Goal: Information Seeking & Learning: Learn about a topic

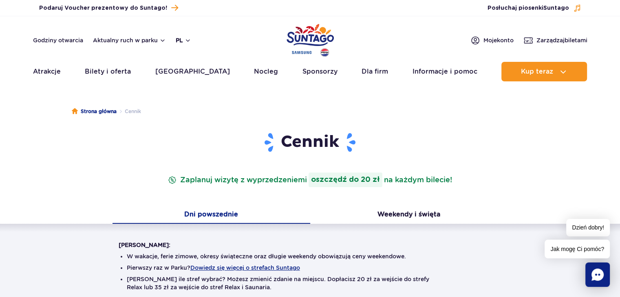
click at [187, 41] on button "pl" at bounding box center [183, 40] width 15 height 8
click at [192, 87] on span "UA" at bounding box center [195, 89] width 9 height 8
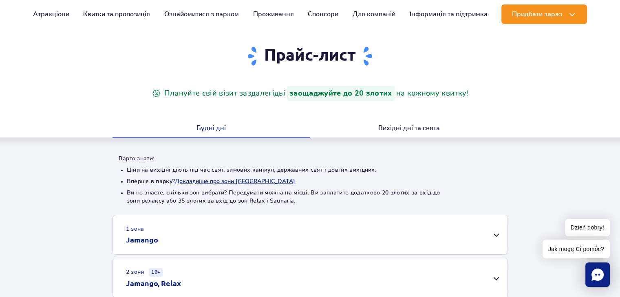
scroll to position [122, 0]
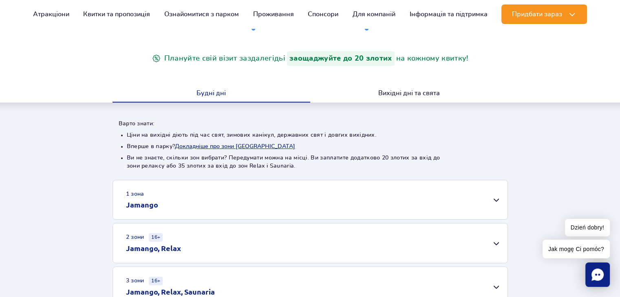
click at [218, 193] on div "1 зона Jamango" at bounding box center [310, 199] width 394 height 39
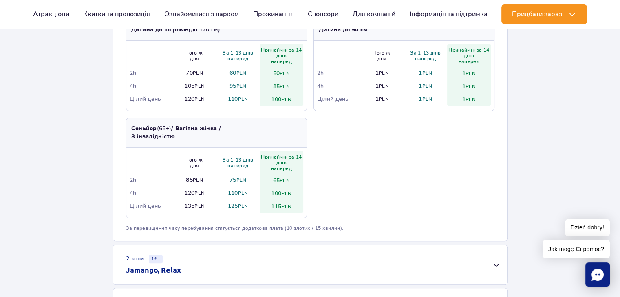
scroll to position [448, 0]
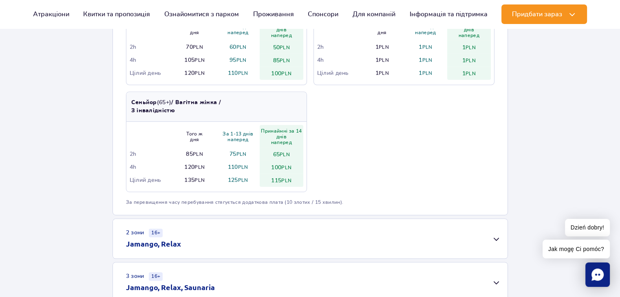
click at [290, 234] on div "2 зони 16+ Jamango, Relax" at bounding box center [310, 239] width 394 height 40
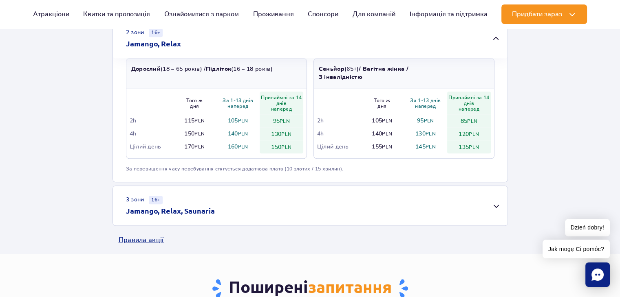
scroll to position [652, 0]
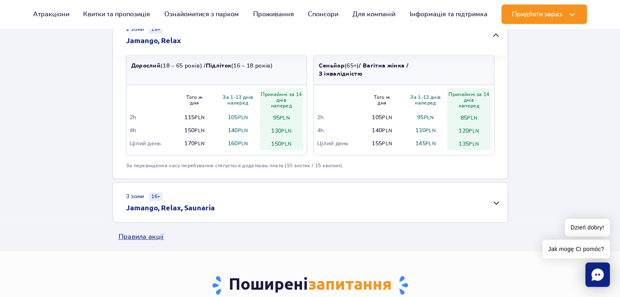
click at [261, 215] on div "3 зони 16+ Jamango, Relax, Saunaria" at bounding box center [310, 203] width 394 height 40
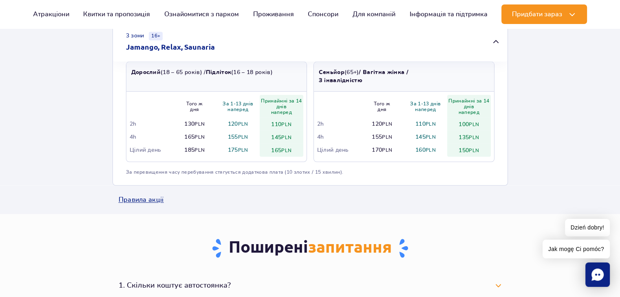
scroll to position [815, 0]
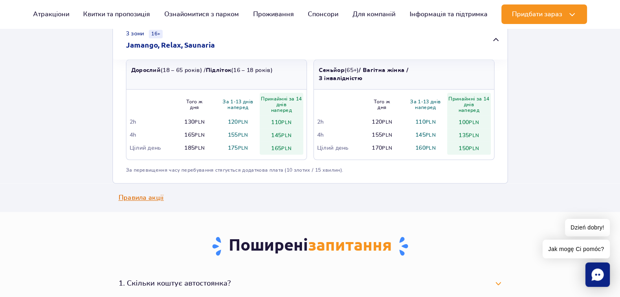
click at [154, 202] on link "Правила акції" at bounding box center [310, 198] width 383 height 29
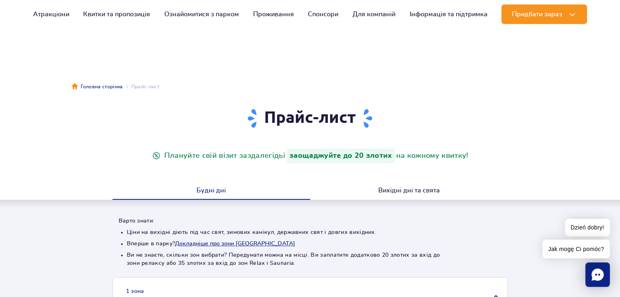
scroll to position [0, 0]
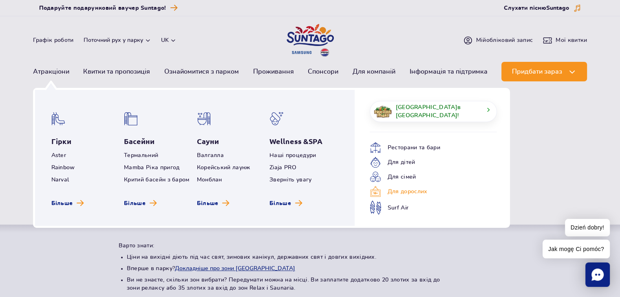
click at [400, 193] on link "Для дорослих" at bounding box center [426, 191] width 115 height 11
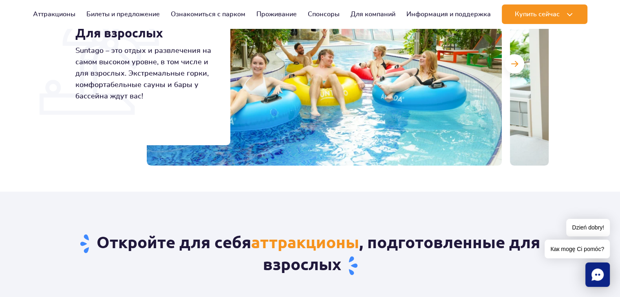
scroll to position [122, 0]
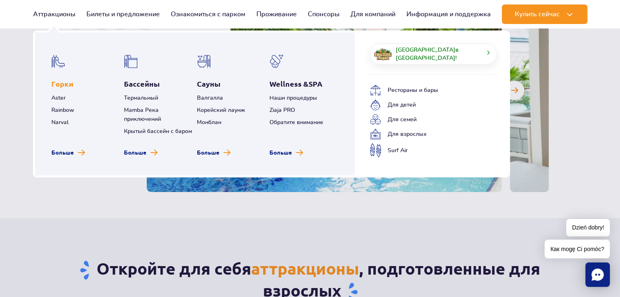
click at [62, 83] on font "Горки" at bounding box center [62, 84] width 22 height 8
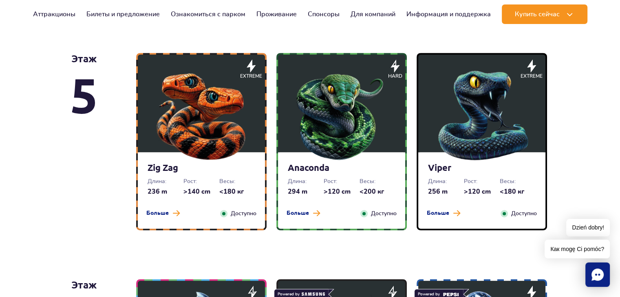
scroll to position [489, 0]
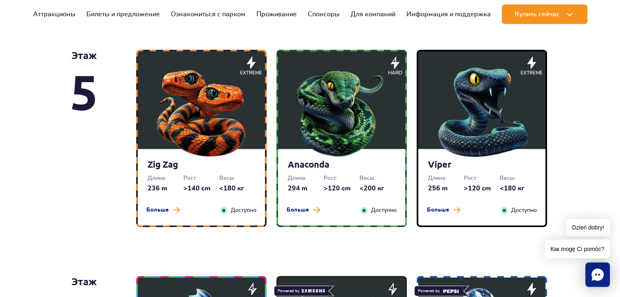
drag, startPoint x: 166, startPoint y: 209, endPoint x: 110, endPoint y: 217, distance: 56.3
click at [99, 224] on div "этаж 5" at bounding box center [103, 139] width 66 height 178
click at [168, 212] on font "Больше" at bounding box center [157, 210] width 22 height 6
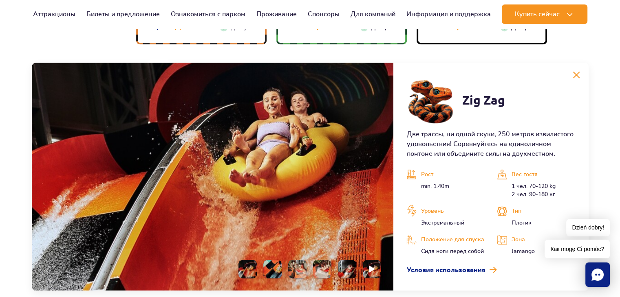
scroll to position [686, 0]
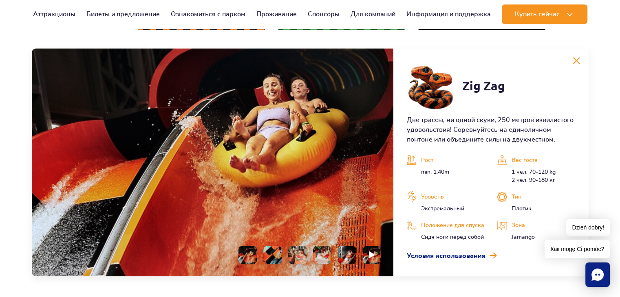
click at [274, 253] on li at bounding box center [272, 255] width 18 height 18
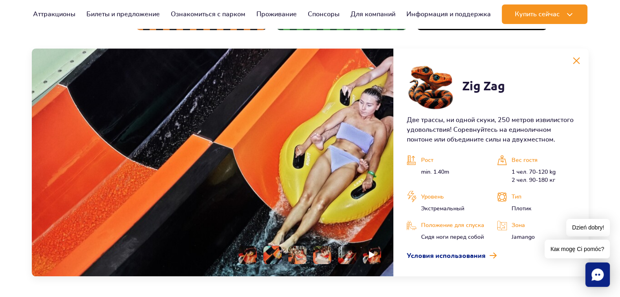
click at [295, 254] on li at bounding box center [297, 255] width 18 height 18
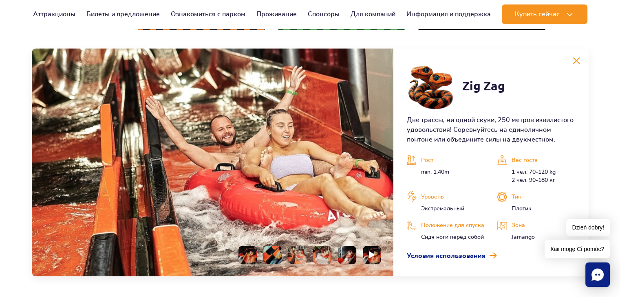
click at [325, 253] on li at bounding box center [322, 255] width 18 height 18
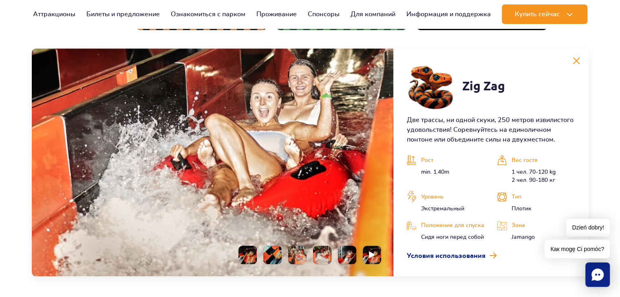
click at [347, 254] on li at bounding box center [347, 255] width 18 height 18
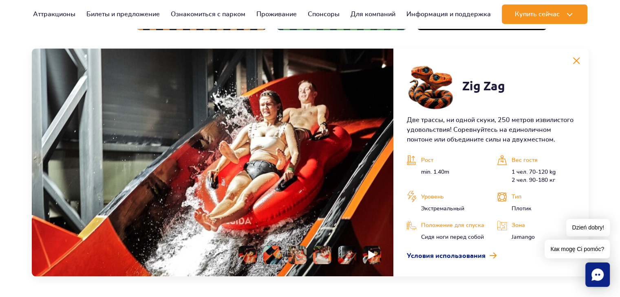
click at [368, 253] on img at bounding box center [372, 255] width 8 height 9
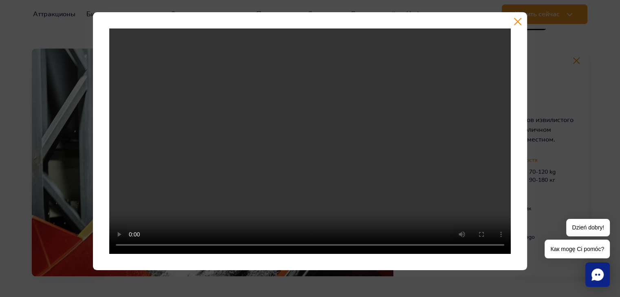
click at [515, 22] on button "button" at bounding box center [517, 22] width 8 height 8
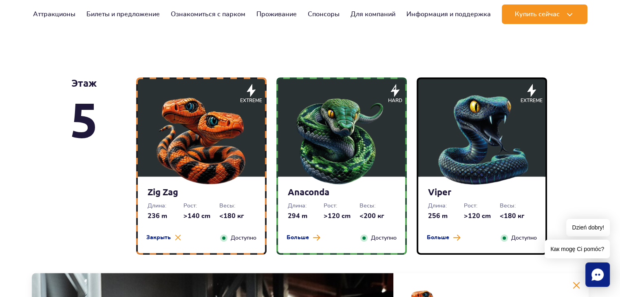
scroll to position [442, 0]
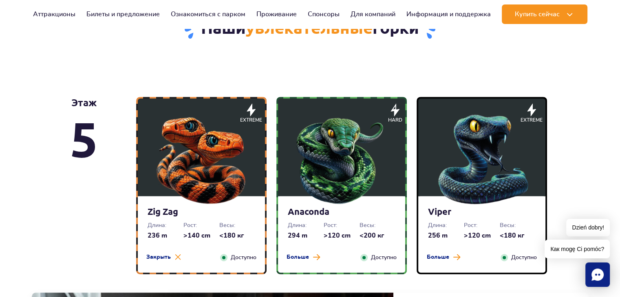
click at [158, 262] on div "Больше Закрыть" at bounding box center [163, 257] width 44 height 9
click at [303, 264] on div "Anaconda Длина: 294 m Рост: >120 cm Весы: <200 кг Больше Закрыть Доступно" at bounding box center [341, 234] width 127 height 77
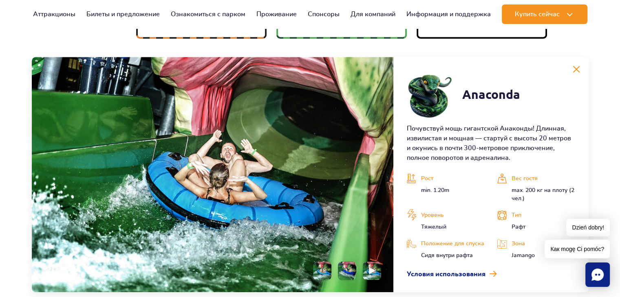
scroll to position [686, 0]
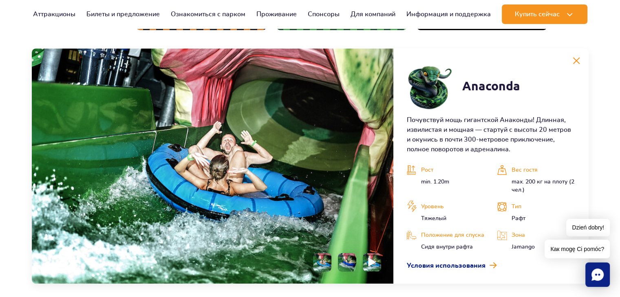
click at [373, 263] on img at bounding box center [372, 262] width 8 height 9
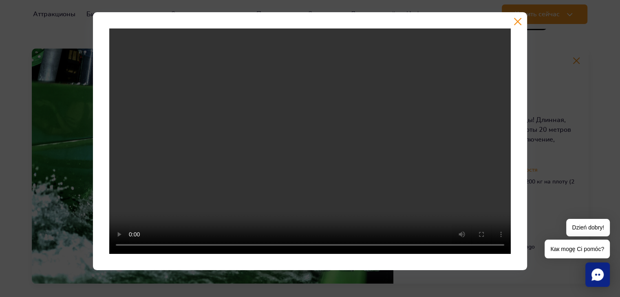
click at [518, 25] on button "button" at bounding box center [517, 22] width 8 height 8
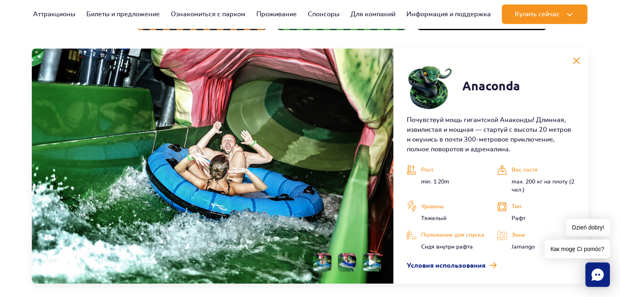
click at [350, 262] on li at bounding box center [347, 262] width 18 height 18
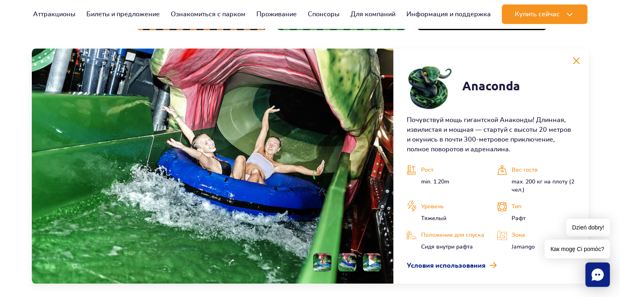
click at [574, 65] on button at bounding box center [576, 61] width 16 height 16
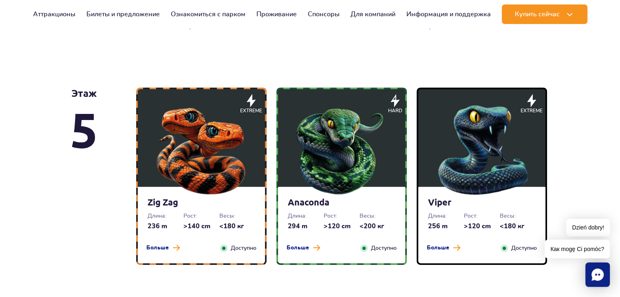
scroll to position [442, 0]
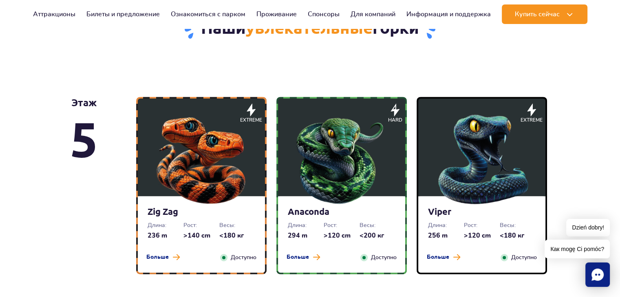
click at [461, 150] on img at bounding box center [482, 158] width 98 height 98
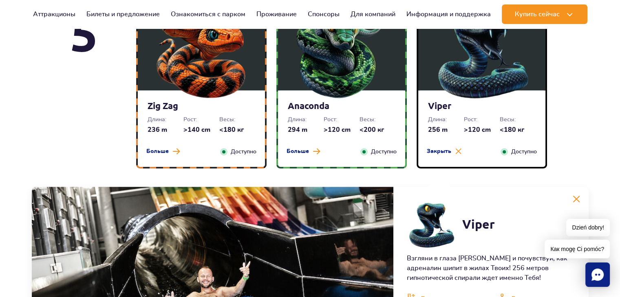
scroll to position [605, 0]
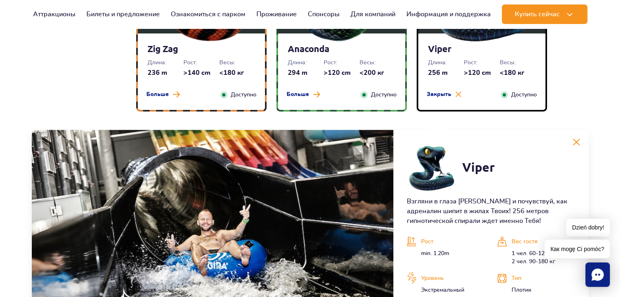
click at [577, 142] on img at bounding box center [575, 142] width 7 height 7
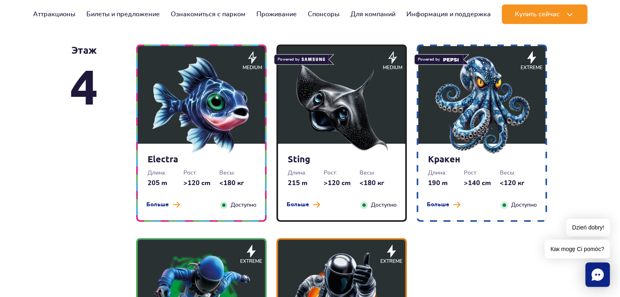
scroll to position [727, 0]
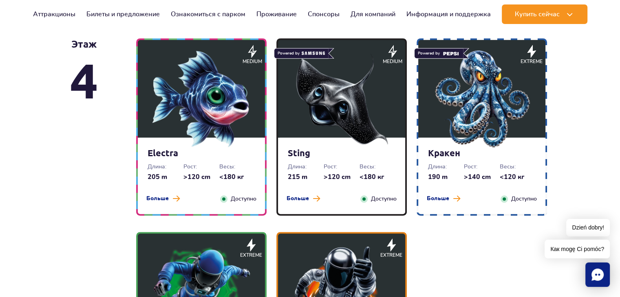
click at [350, 111] on img at bounding box center [341, 99] width 98 height 98
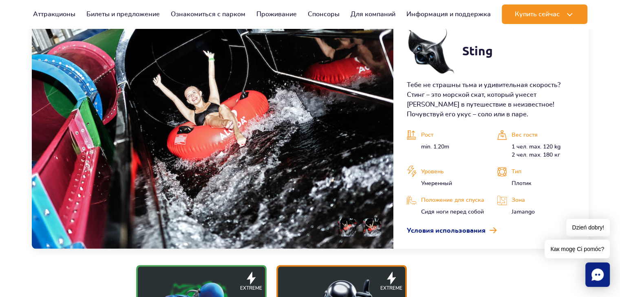
scroll to position [953, 0]
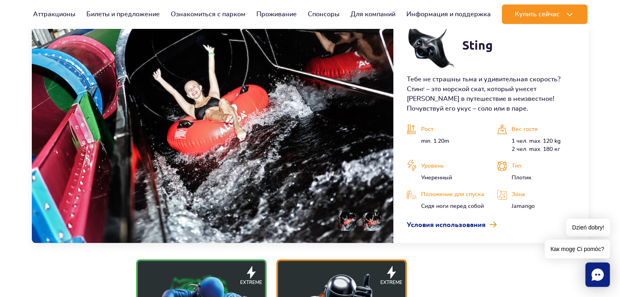
click at [371, 216] on li at bounding box center [372, 222] width 18 height 18
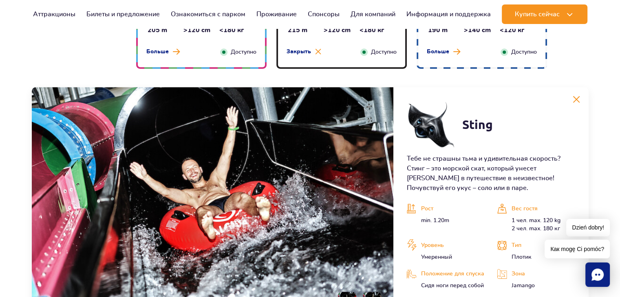
scroll to position [872, 0]
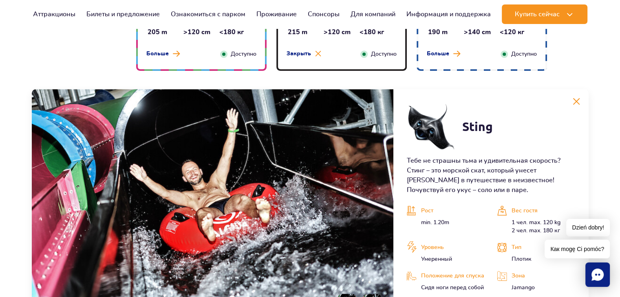
click at [575, 103] on img at bounding box center [575, 101] width 7 height 7
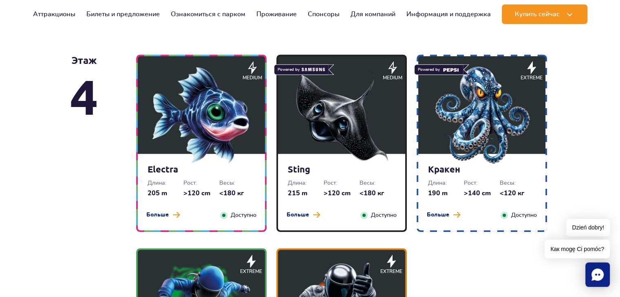
scroll to position [709, 0]
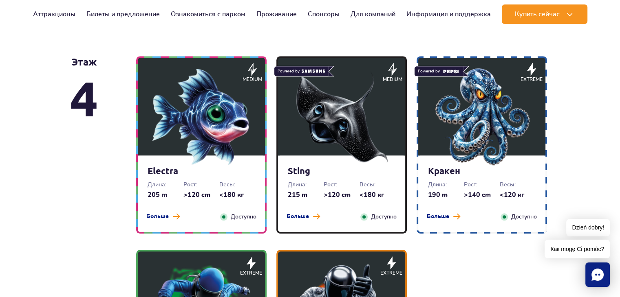
click at [495, 99] on img at bounding box center [482, 117] width 98 height 98
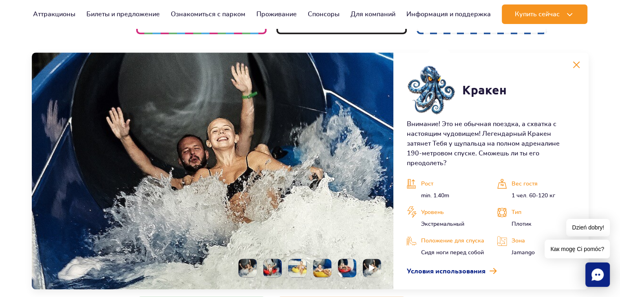
scroll to position [912, 0]
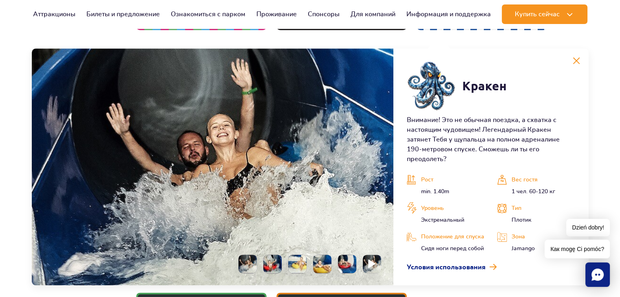
click at [369, 259] on img at bounding box center [372, 263] width 8 height 9
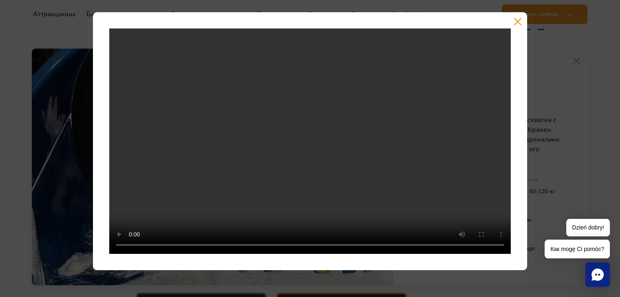
click at [513, 23] on button "button" at bounding box center [517, 22] width 8 height 8
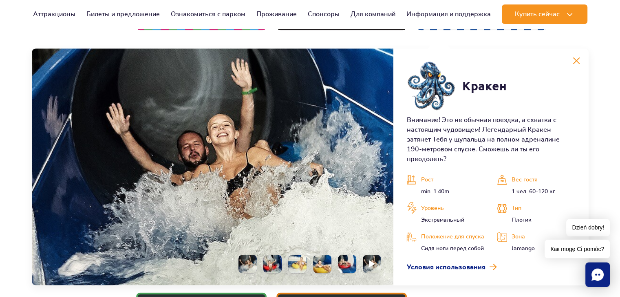
click at [352, 255] on li at bounding box center [347, 264] width 18 height 18
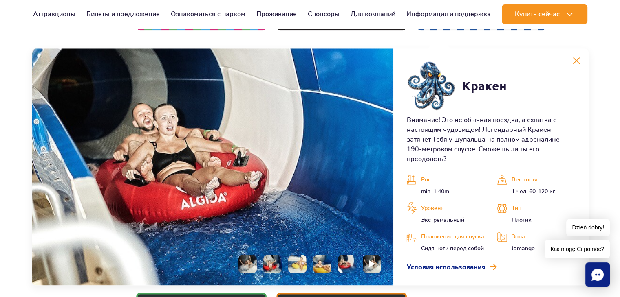
click at [329, 255] on li at bounding box center [322, 264] width 18 height 18
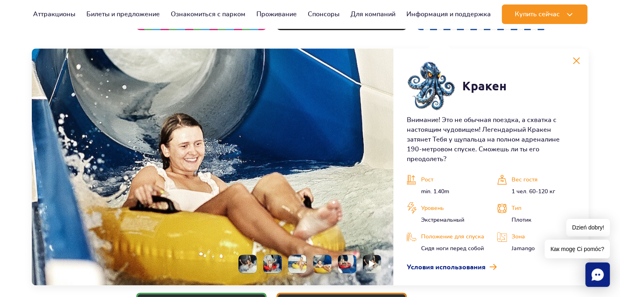
click at [305, 256] on li at bounding box center [297, 264] width 18 height 18
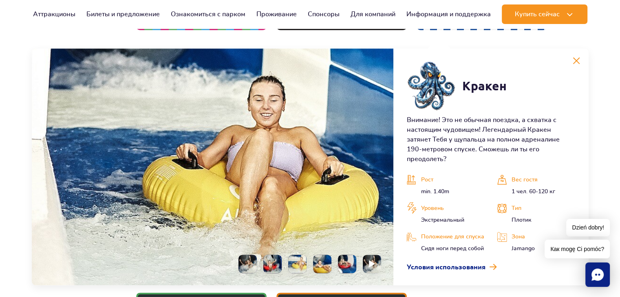
click at [283, 255] on ul at bounding box center [306, 264] width 149 height 18
click at [273, 255] on li at bounding box center [272, 264] width 18 height 18
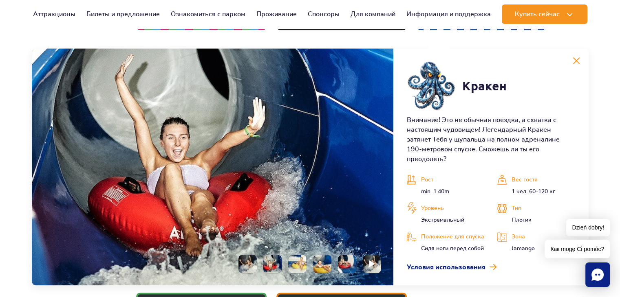
click at [249, 255] on li at bounding box center [247, 264] width 18 height 18
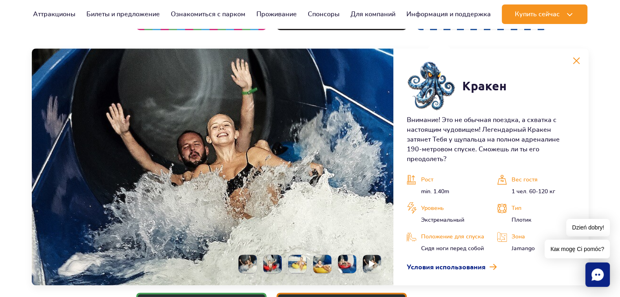
click at [578, 64] on img at bounding box center [575, 60] width 7 height 7
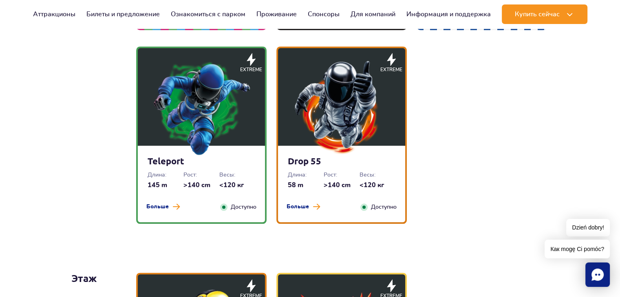
click at [214, 120] on img at bounding box center [201, 107] width 98 height 98
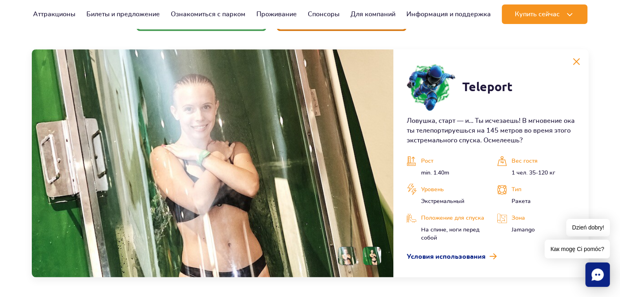
scroll to position [1106, 0]
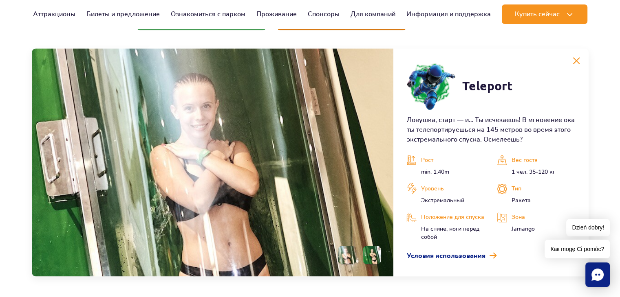
click at [369, 251] on li at bounding box center [372, 255] width 18 height 18
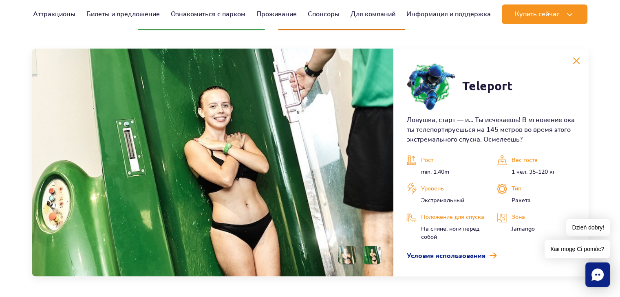
click at [578, 64] on img at bounding box center [575, 60] width 7 height 7
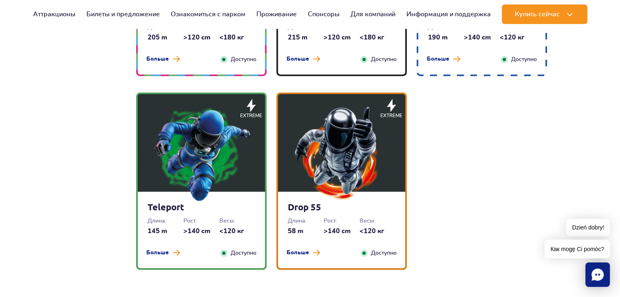
scroll to position [862, 0]
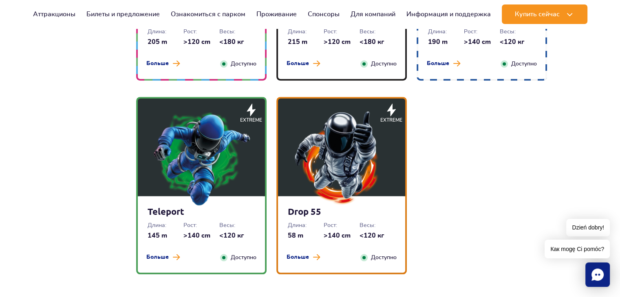
click at [340, 170] on img at bounding box center [341, 158] width 98 height 98
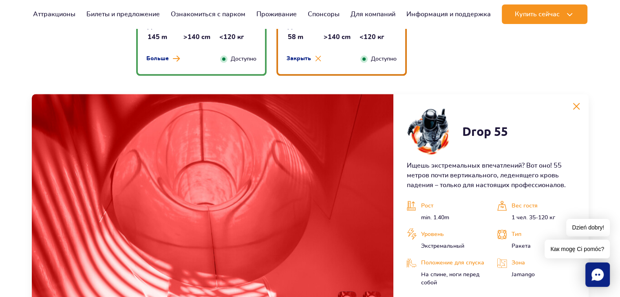
scroll to position [1106, 0]
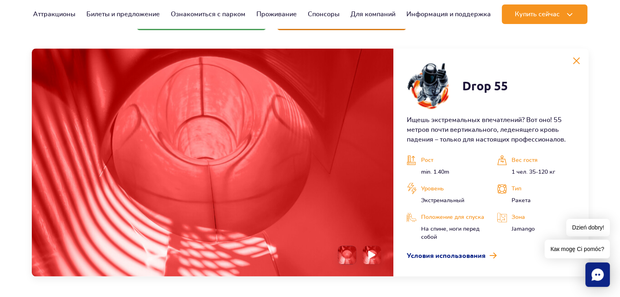
click at [370, 255] on img at bounding box center [372, 255] width 8 height 9
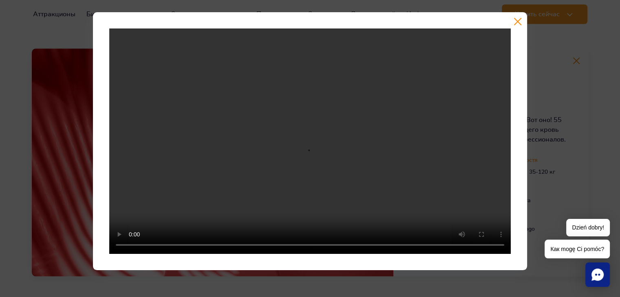
click at [520, 23] on button "button" at bounding box center [517, 22] width 8 height 8
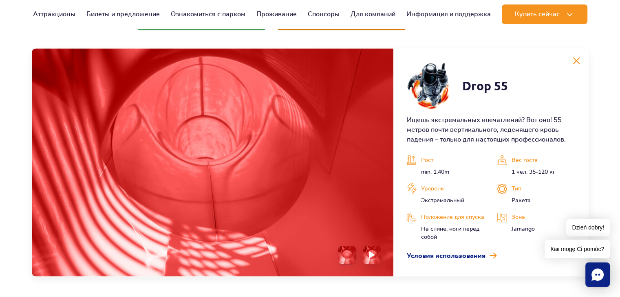
click at [580, 60] on button at bounding box center [576, 61] width 16 height 16
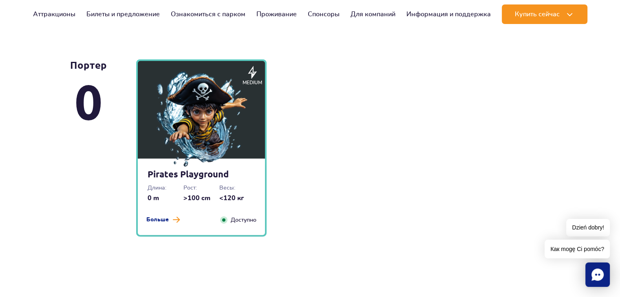
scroll to position [2003, 0]
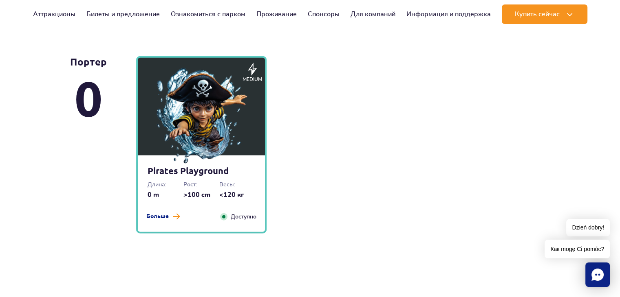
click at [225, 139] on img at bounding box center [201, 117] width 98 height 98
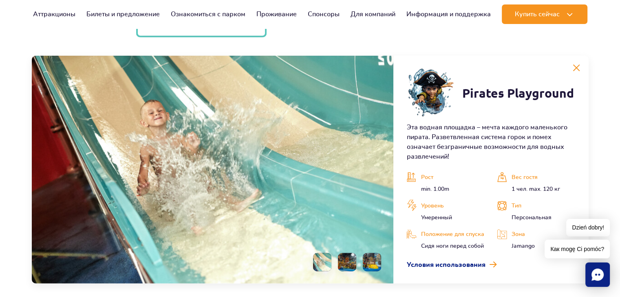
scroll to position [2206, 0]
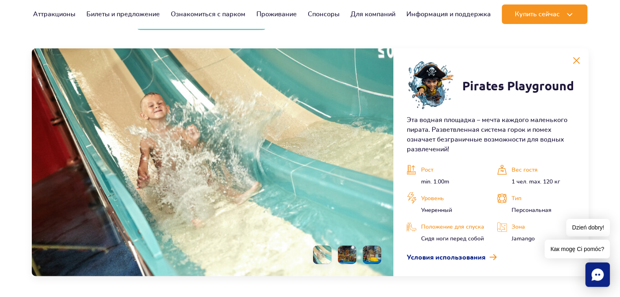
click at [575, 64] on img at bounding box center [575, 60] width 7 height 7
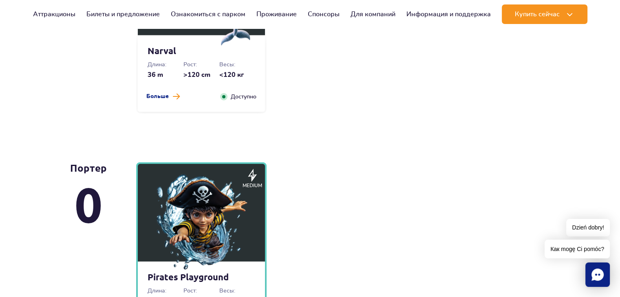
scroll to position [1799, 0]
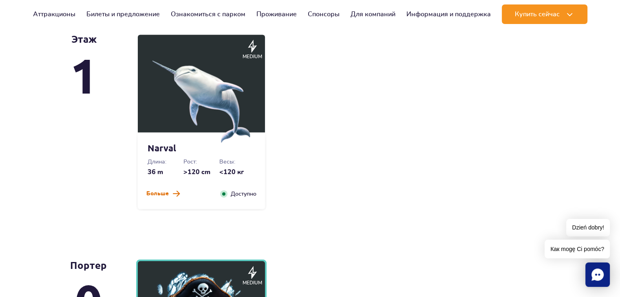
click at [174, 196] on span at bounding box center [176, 193] width 7 height 7
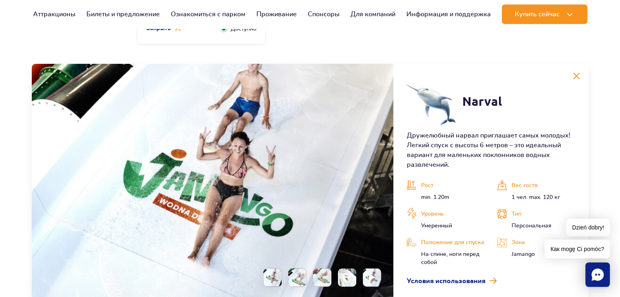
scroll to position [1980, 0]
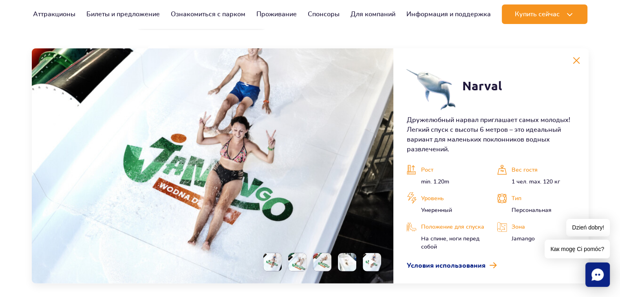
drag, startPoint x: 572, startPoint y: 62, endPoint x: 552, endPoint y: 80, distance: 26.5
click at [572, 62] on img at bounding box center [575, 60] width 7 height 7
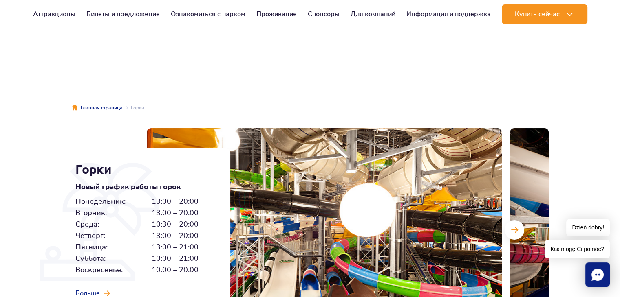
scroll to position [0, 0]
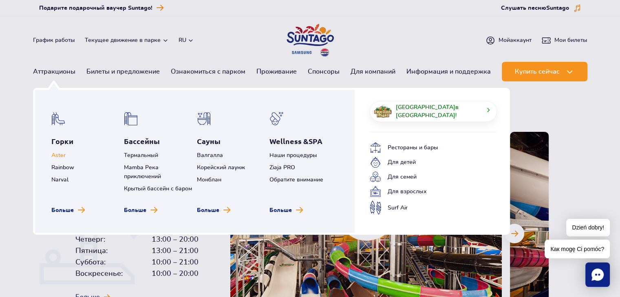
click at [60, 156] on font "Aster" at bounding box center [58, 156] width 14 height 6
click at [64, 165] on font "Rainbow" at bounding box center [62, 168] width 23 height 6
click at [62, 180] on font "Narval" at bounding box center [59, 180] width 17 height 6
click at [210, 209] on font "Больше" at bounding box center [208, 211] width 22 height 6
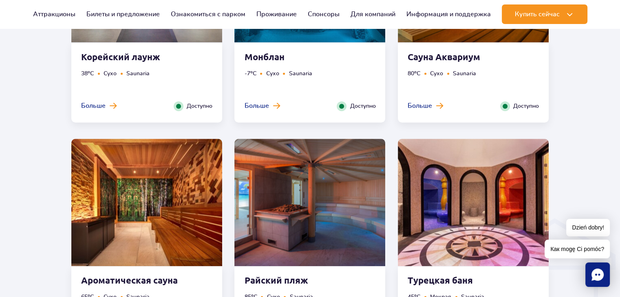
scroll to position [815, 0]
click at [327, 17] on font "Спонсоры" at bounding box center [324, 14] width 32 height 9
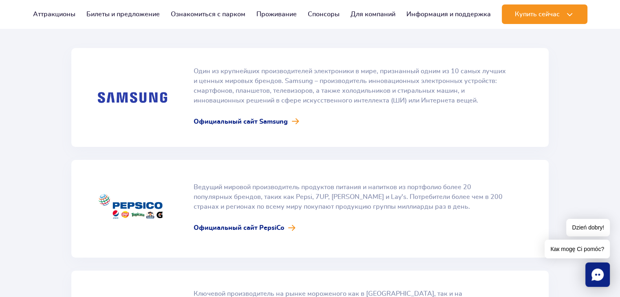
scroll to position [122, 0]
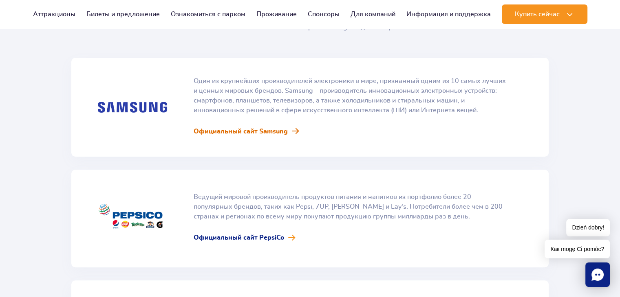
click at [241, 130] on font "Официальный сайт Samsung" at bounding box center [240, 131] width 94 height 7
